Goal: Task Accomplishment & Management: Manage account settings

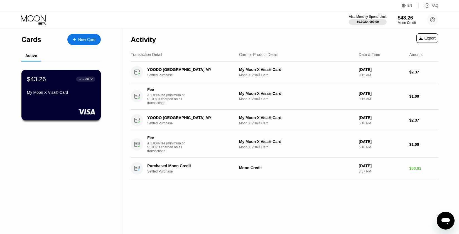
click at [66, 85] on div "$43.26 ● ● ● ● 3072 My Moon X Visa® Card" at bounding box center [61, 85] width 68 height 21
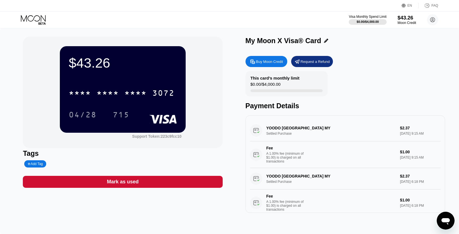
click at [404, 19] on div "$43.26" at bounding box center [407, 18] width 19 height 6
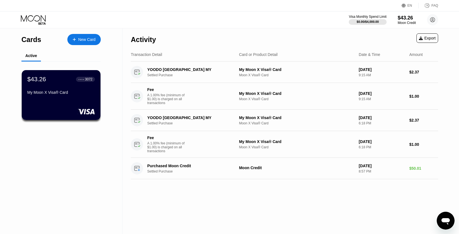
click at [79, 39] on div "New Card" at bounding box center [86, 39] width 17 height 5
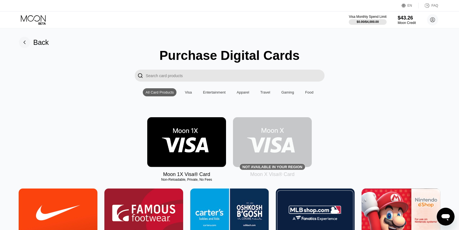
click at [290, 92] on div "Gaming" at bounding box center [288, 92] width 13 height 4
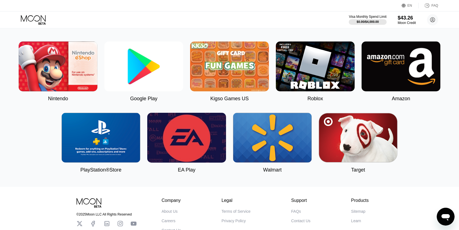
scroll to position [49, 0]
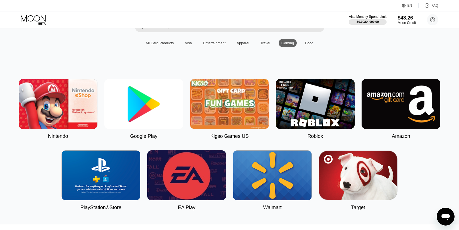
click at [307, 45] on div "Food" at bounding box center [309, 43] width 8 height 4
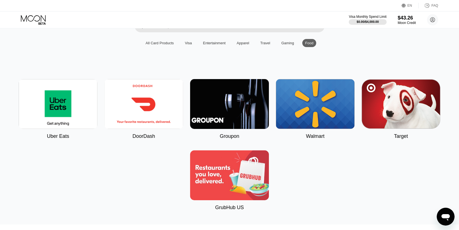
click at [284, 45] on div "Gaming" at bounding box center [288, 43] width 13 height 4
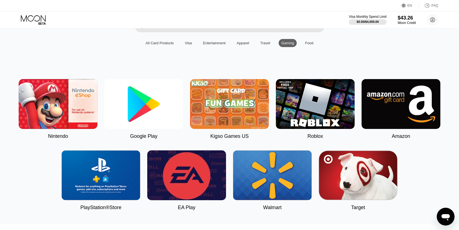
click at [264, 44] on div "Travel" at bounding box center [265, 43] width 10 height 4
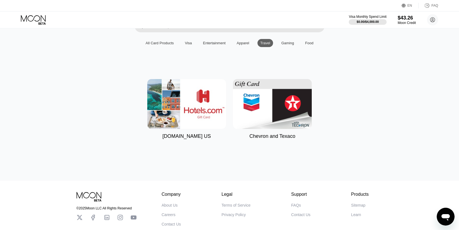
click at [243, 45] on div "Apparel" at bounding box center [243, 43] width 13 height 4
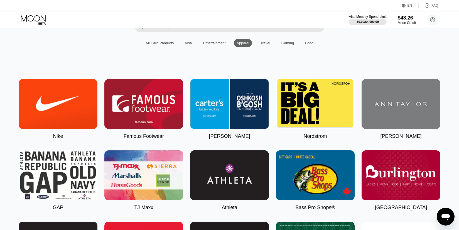
click at [212, 47] on div "Entertainment" at bounding box center [214, 43] width 28 height 8
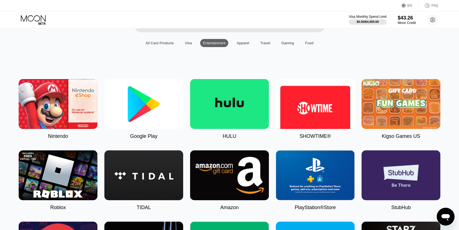
click at [185, 45] on div "Visa" at bounding box center [188, 43] width 7 height 4
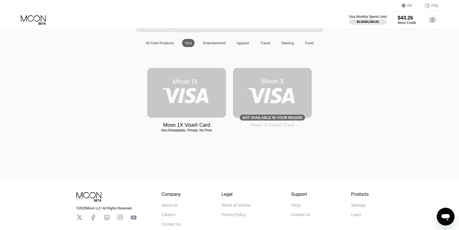
click at [183, 95] on img at bounding box center [186, 93] width 79 height 50
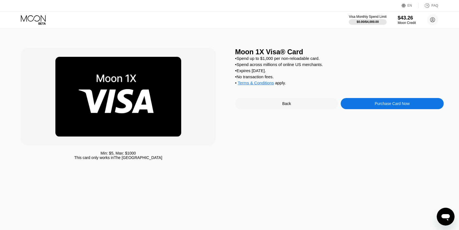
click at [295, 109] on div "Back" at bounding box center [286, 103] width 103 height 11
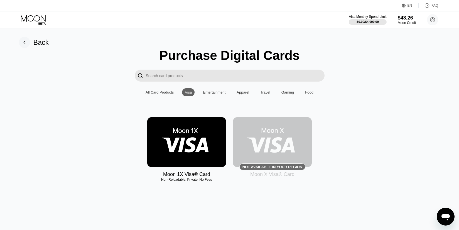
click at [281, 146] on img at bounding box center [272, 142] width 79 height 50
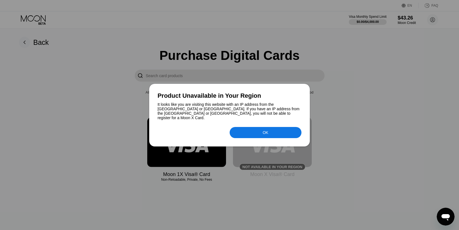
click at [271, 130] on div "OK" at bounding box center [266, 132] width 72 height 11
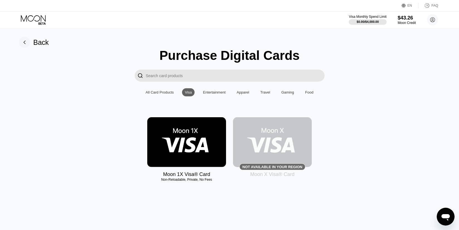
click at [195, 135] on img at bounding box center [186, 142] width 79 height 50
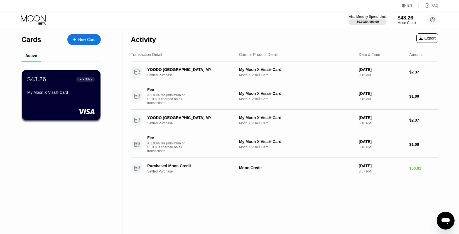
click at [411, 19] on div "$43.26" at bounding box center [407, 18] width 19 height 6
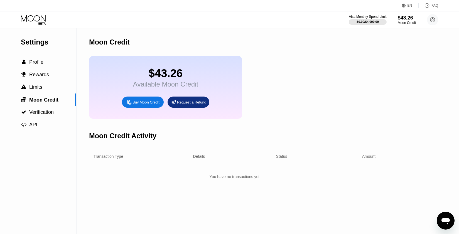
click at [407, 7] on div "EN" at bounding box center [405, 6] width 6 height 6
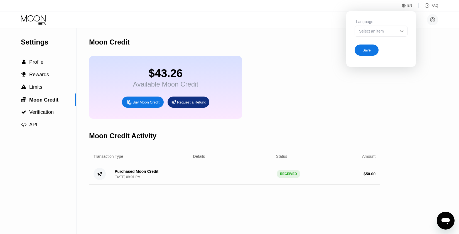
click at [402, 31] on img at bounding box center [402, 31] width 6 height 6
click at [432, 38] on div "Settings  Profile  Rewards  Limits  Moon Credit  Verification  API Moon C…" at bounding box center [229, 131] width 459 height 206
click at [410, 8] on div "EN" at bounding box center [410, 6] width 17 height 6
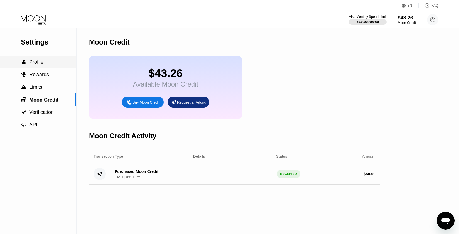
click at [52, 65] on div " Profile" at bounding box center [38, 62] width 76 height 6
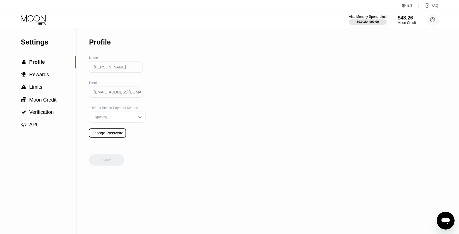
click at [118, 68] on input "[PERSON_NAME]" at bounding box center [116, 67] width 54 height 11
click at [137, 118] on img at bounding box center [140, 117] width 6 height 6
click at [194, 111] on div "Settings  Profile  Rewards  Limits  Moon Credit  Verification  API Profil…" at bounding box center [229, 131] width 459 height 206
click at [47, 77] on span "Rewards" at bounding box center [39, 75] width 20 height 6
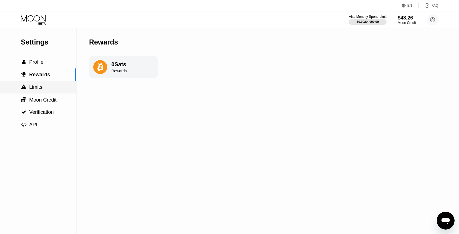
click at [42, 90] on div " Limits" at bounding box center [38, 87] width 76 height 6
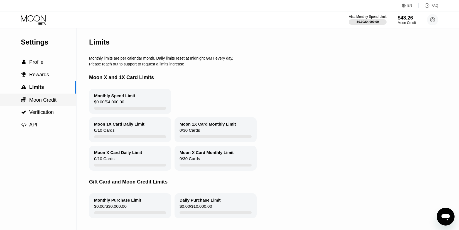
click at [38, 100] on span "Moon Credit" at bounding box center [42, 100] width 27 height 6
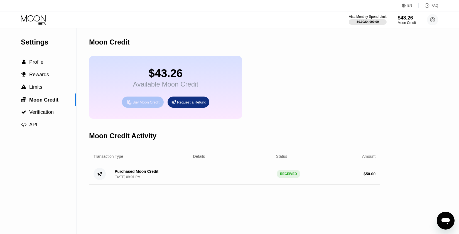
click at [137, 105] on div "Buy Moon Credit" at bounding box center [146, 102] width 27 height 5
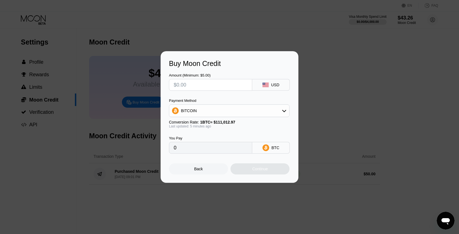
click at [230, 88] on input "text" at bounding box center [211, 84] width 74 height 11
click at [285, 111] on icon at bounding box center [284, 111] width 4 height 2
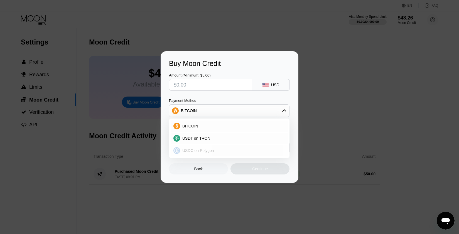
click at [212, 151] on span "USDC on Polygon" at bounding box center [198, 150] width 32 height 4
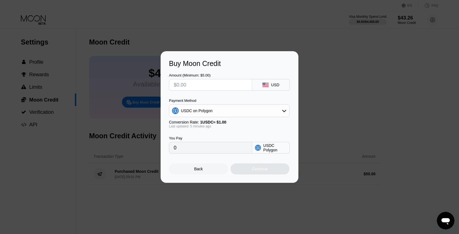
click at [209, 151] on input "0" at bounding box center [211, 147] width 74 height 11
drag, startPoint x: 193, startPoint y: 153, endPoint x: 175, endPoint y: 153, distance: 18.7
click at [175, 153] on input "0" at bounding box center [211, 147] width 74 height 11
click at [221, 88] on input "text" at bounding box center [211, 84] width 74 height 11
click at [197, 171] on div "Back" at bounding box center [198, 169] width 9 height 4
